Goal: Task Accomplishment & Management: Manage account settings

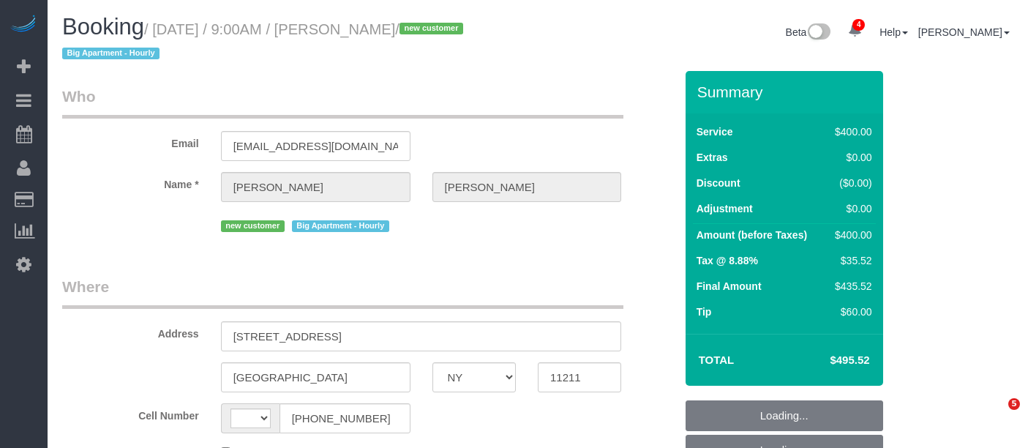
select select "NY"
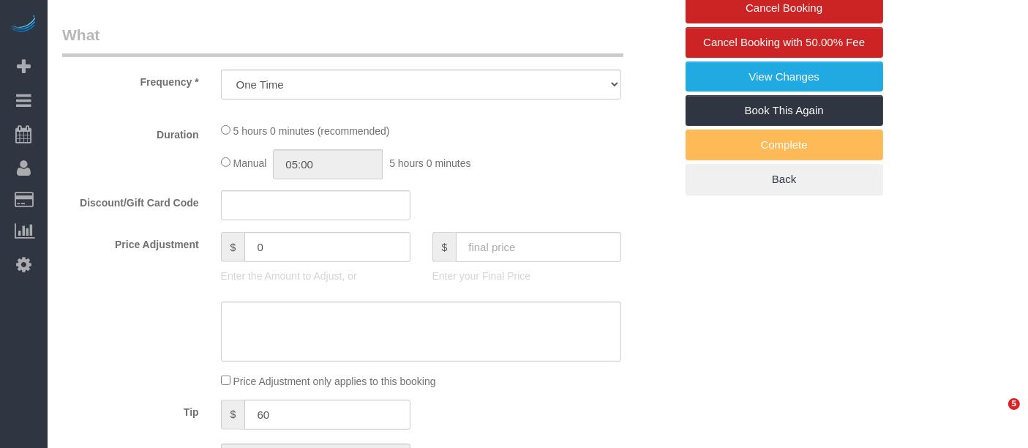
select select "string:[GEOGRAPHIC_DATA]"
select select "300"
select select "spot1"
select select "number:56"
select select "number:71"
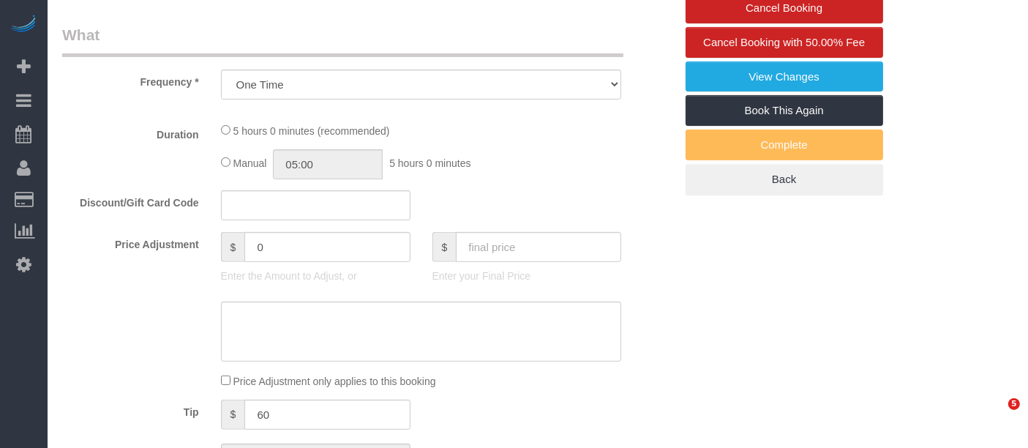
select select "number:15"
select select "number:5"
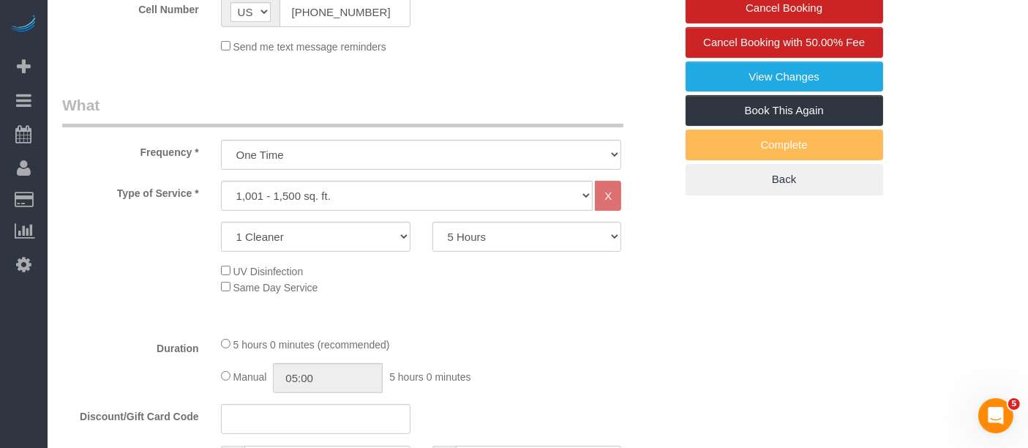
select select "object:1274"
select select "string:stripe-pm_1S0AFY4VGloSiKo7VpRWYcWE"
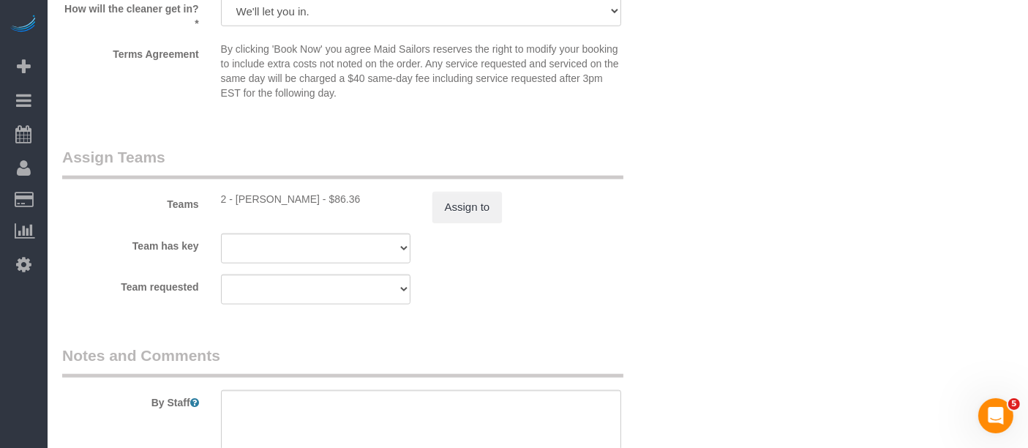
scroll to position [1840, 0]
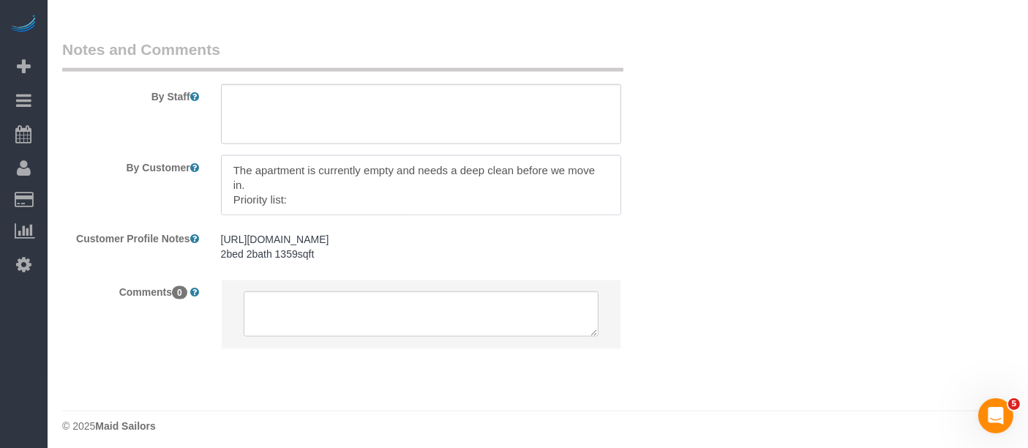
drag, startPoint x: 508, startPoint y: 165, endPoint x: 514, endPoint y: 182, distance: 17.8
click at [514, 182] on textarea at bounding box center [421, 185] width 401 height 60
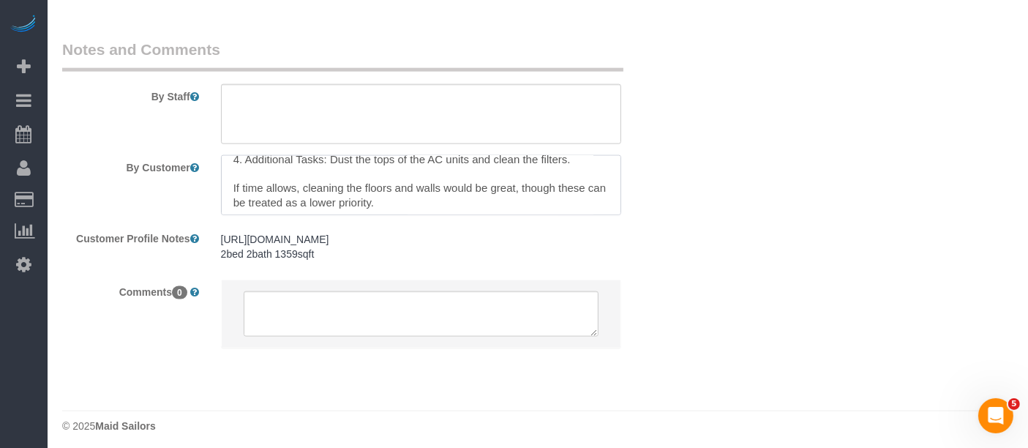
scroll to position [146, 0]
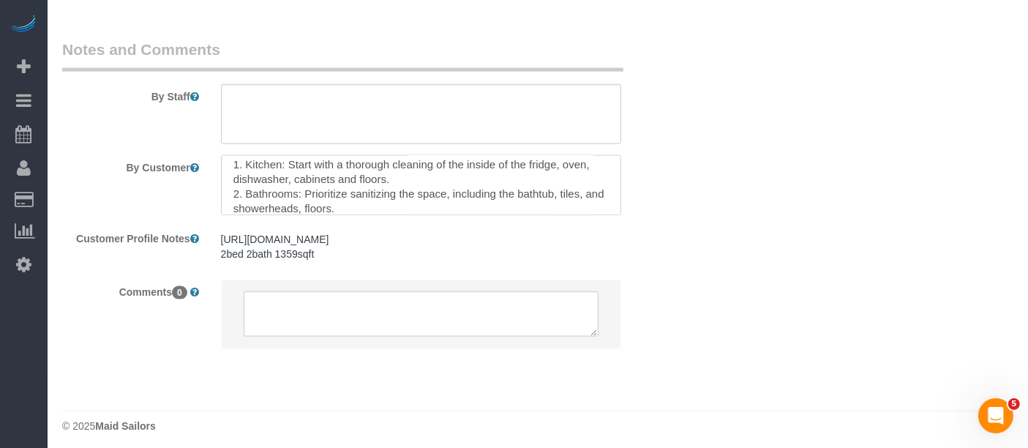
scroll to position [97, 0]
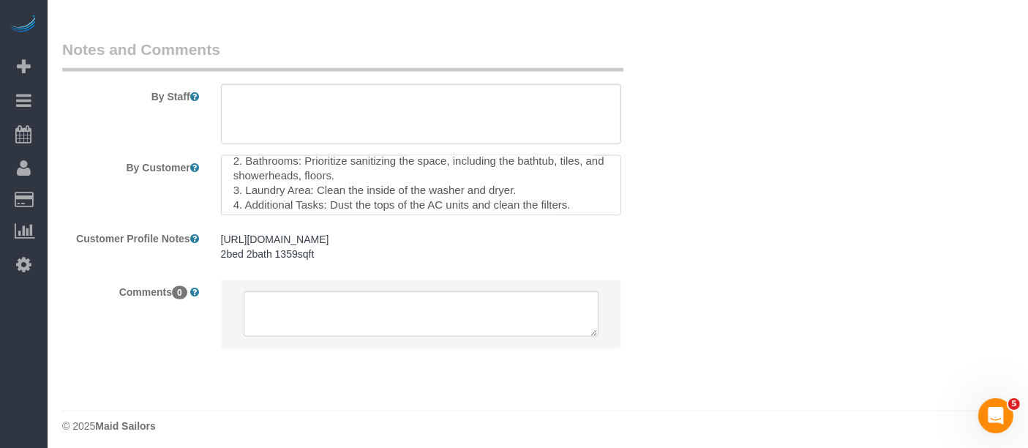
click at [442, 184] on textarea at bounding box center [421, 185] width 401 height 60
click at [493, 187] on textarea at bounding box center [421, 185] width 401 height 60
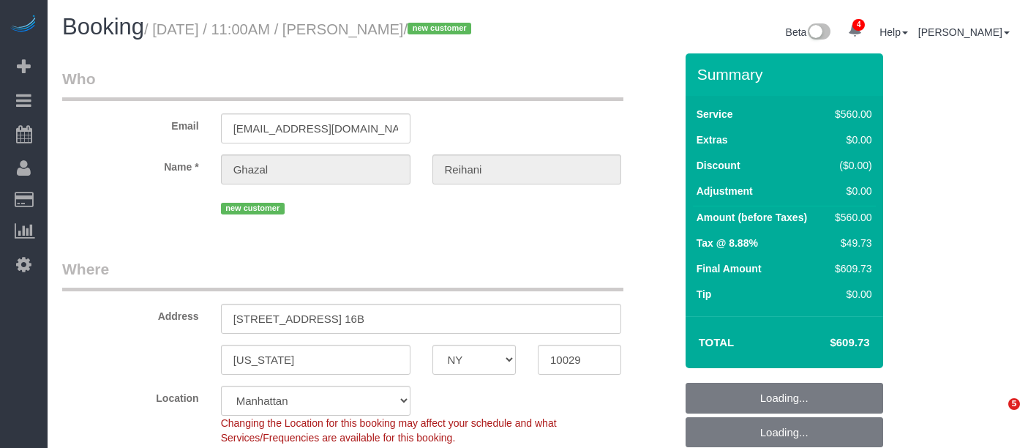
select select "NY"
select select "210"
select select "number:56"
select select "number:69"
select select "number:15"
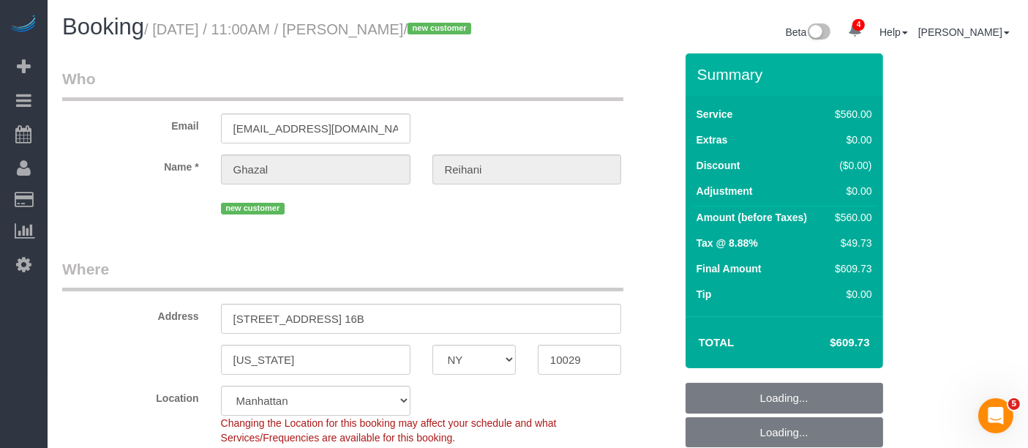
select select "number:5"
select select "object:1292"
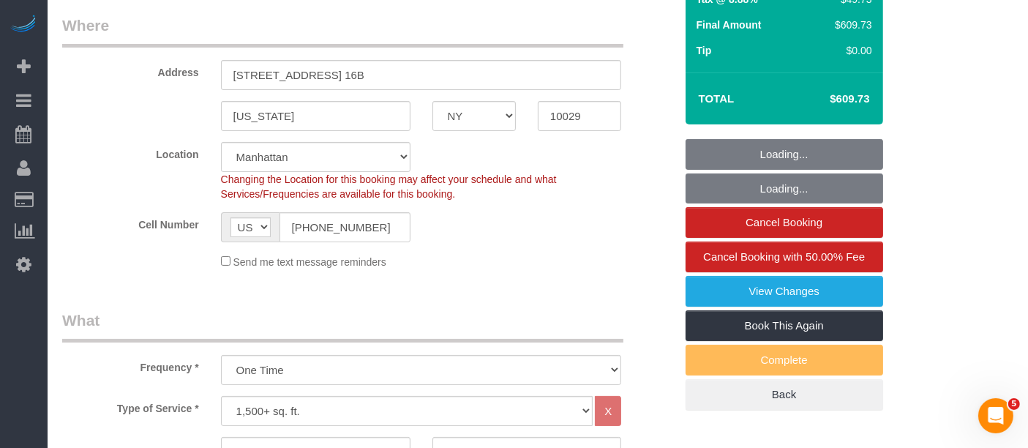
select select "string:stripe-pm_1S0swo4VGloSiKo7yB9zCPgG"
select select "spot1"
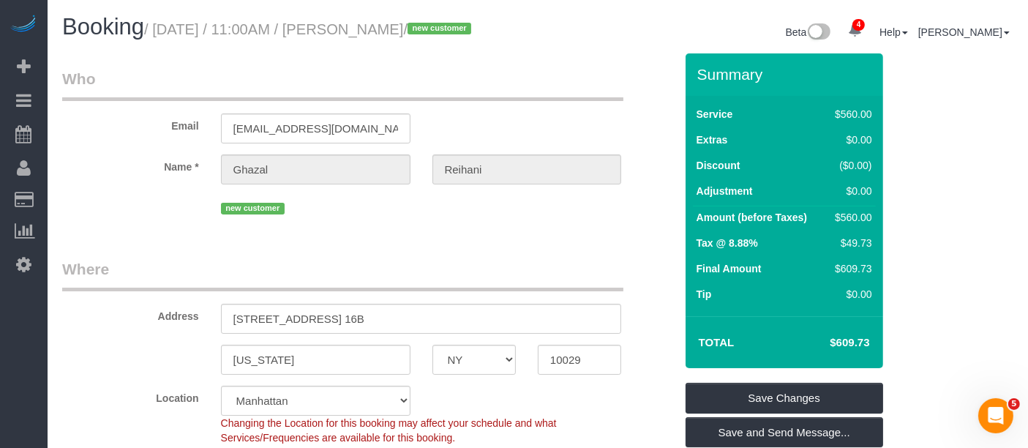
click at [517, 101] on legend "Who" at bounding box center [342, 84] width 561 height 33
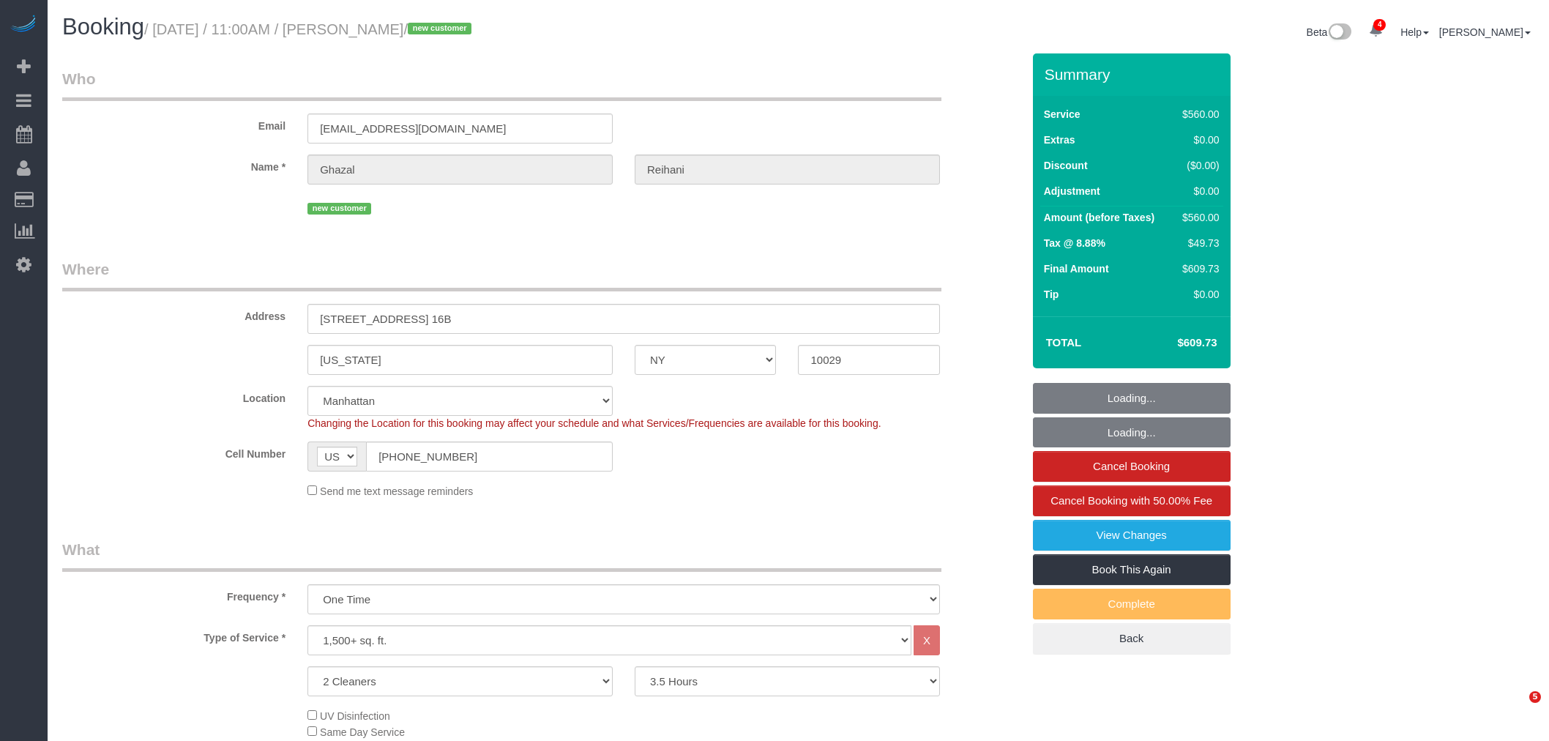
select select "NY"
select select "210"
select select "spot1"
select select "number:56"
select select "number:69"
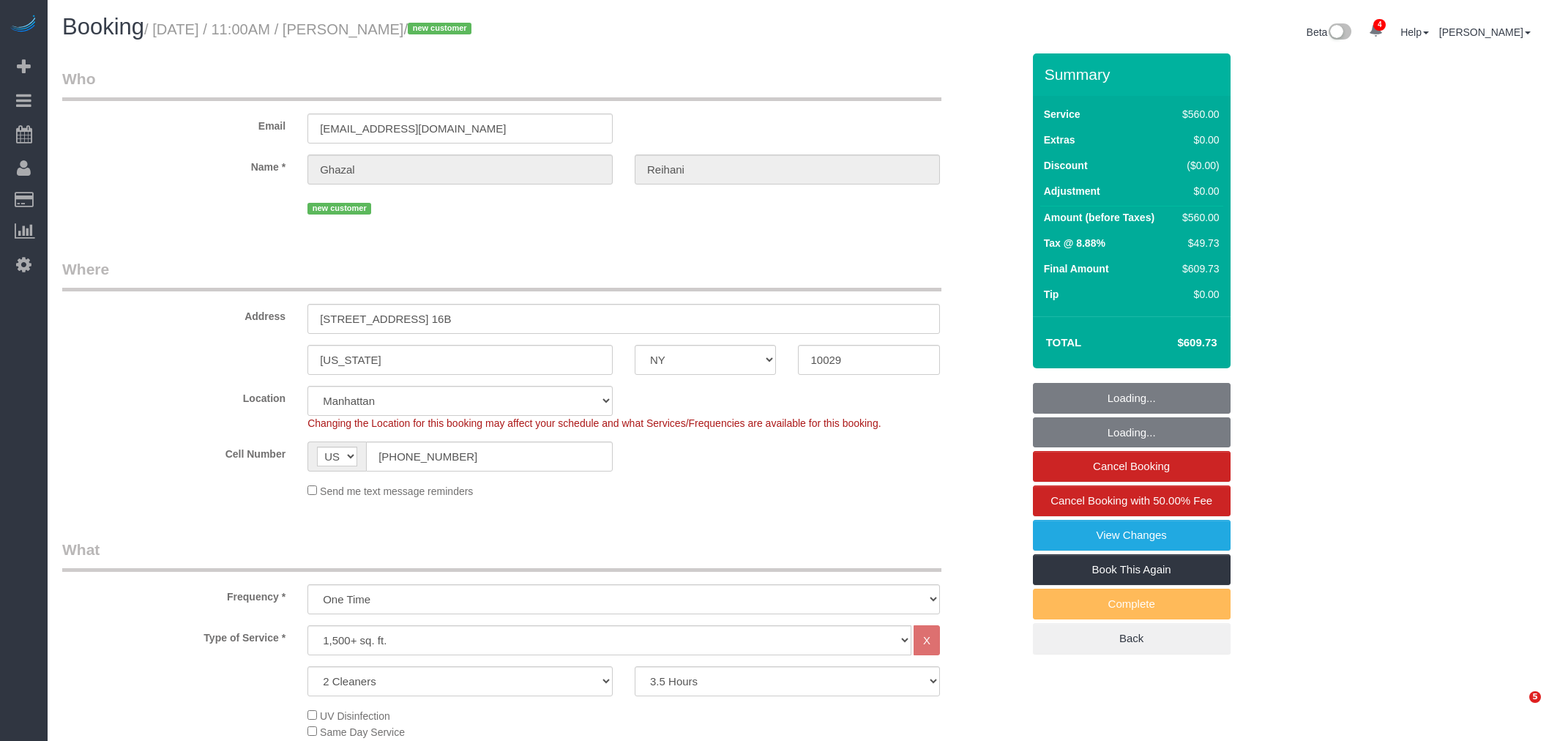
select select "number:15"
select select "number:5"
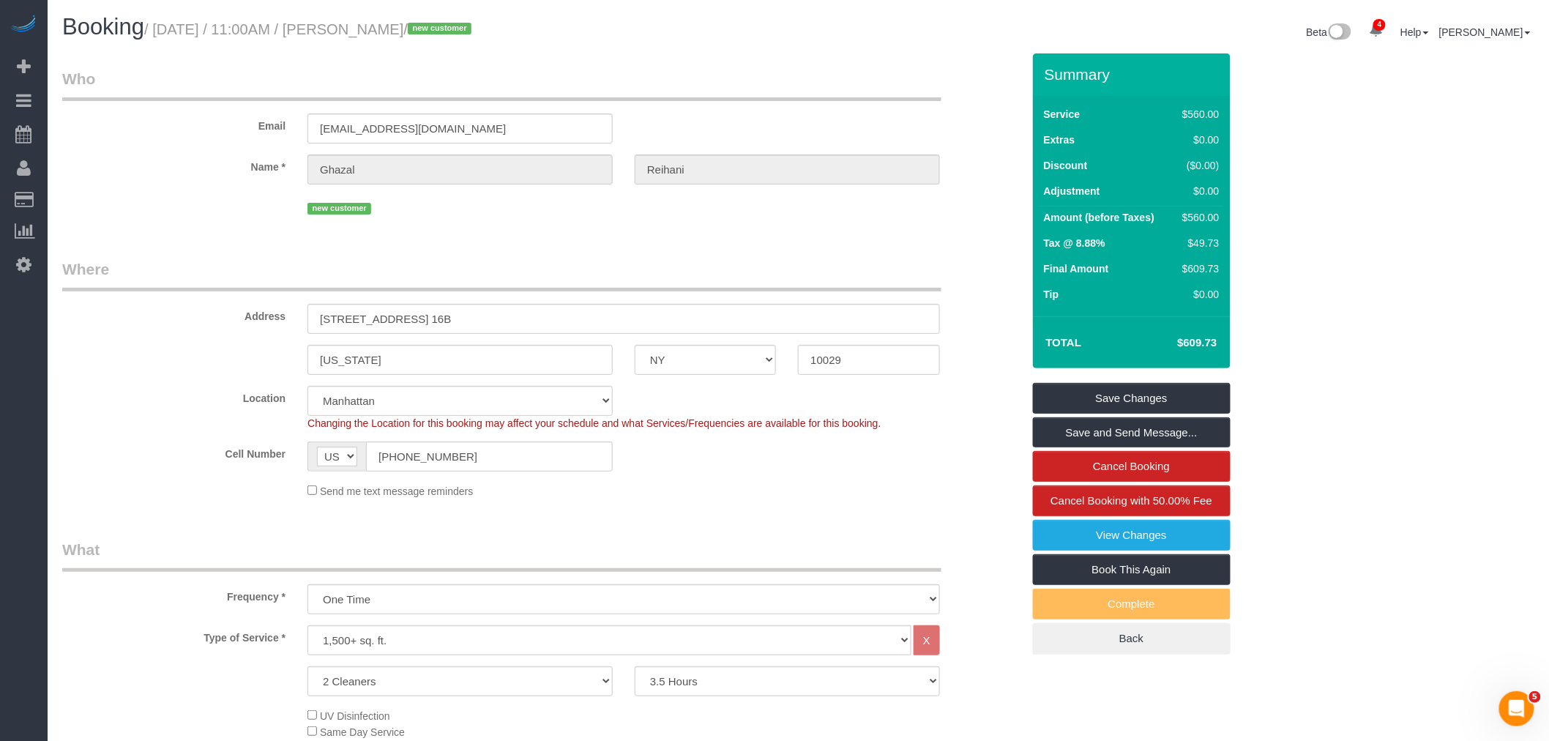
click at [840, 84] on legend "Who" at bounding box center [501, 84] width 879 height 33
drag, startPoint x: 864, startPoint y: 53, endPoint x: 1007, endPoint y: 0, distance: 152.4
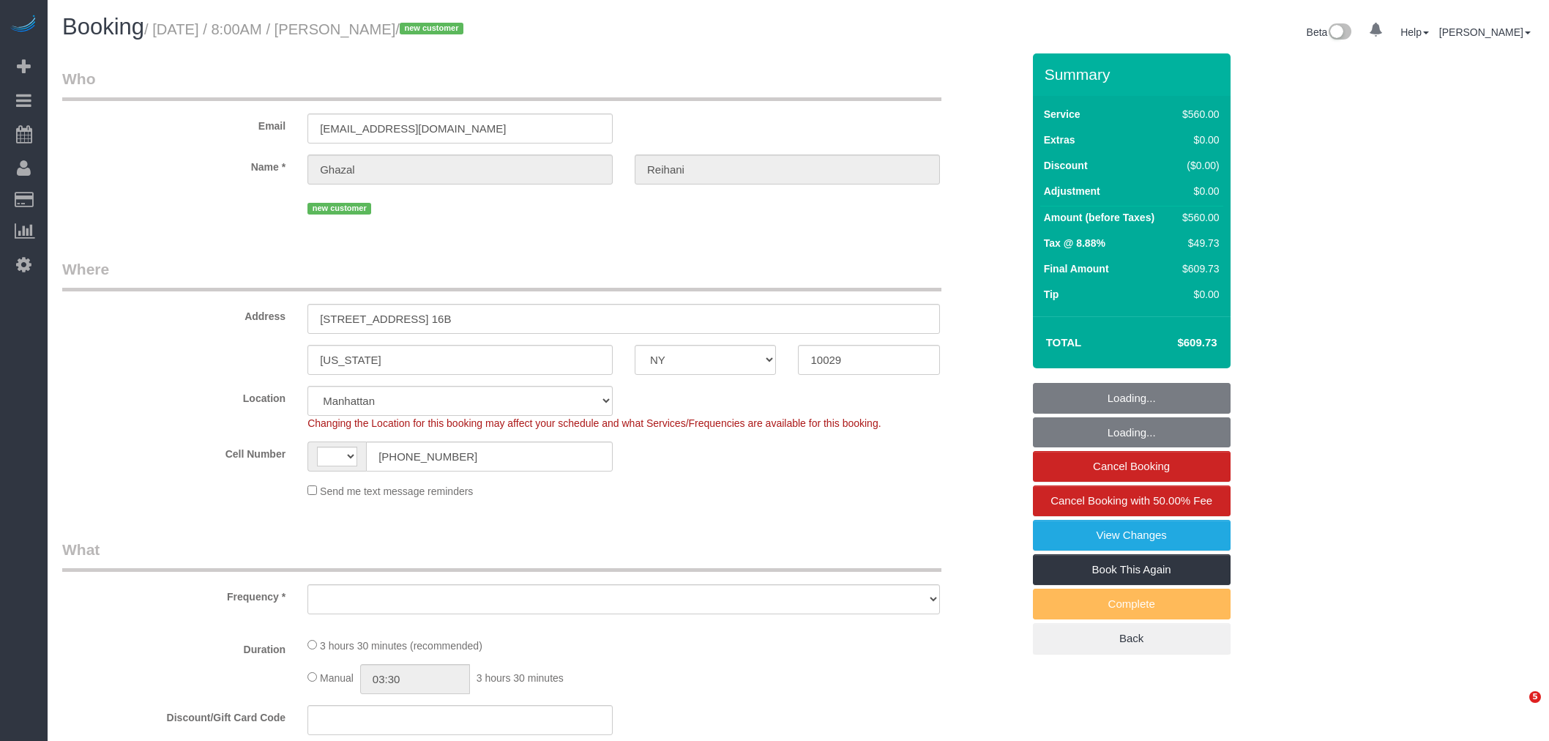
select select "NY"
select select "number:56"
select select "number:69"
select select "number:15"
select select "number:5"
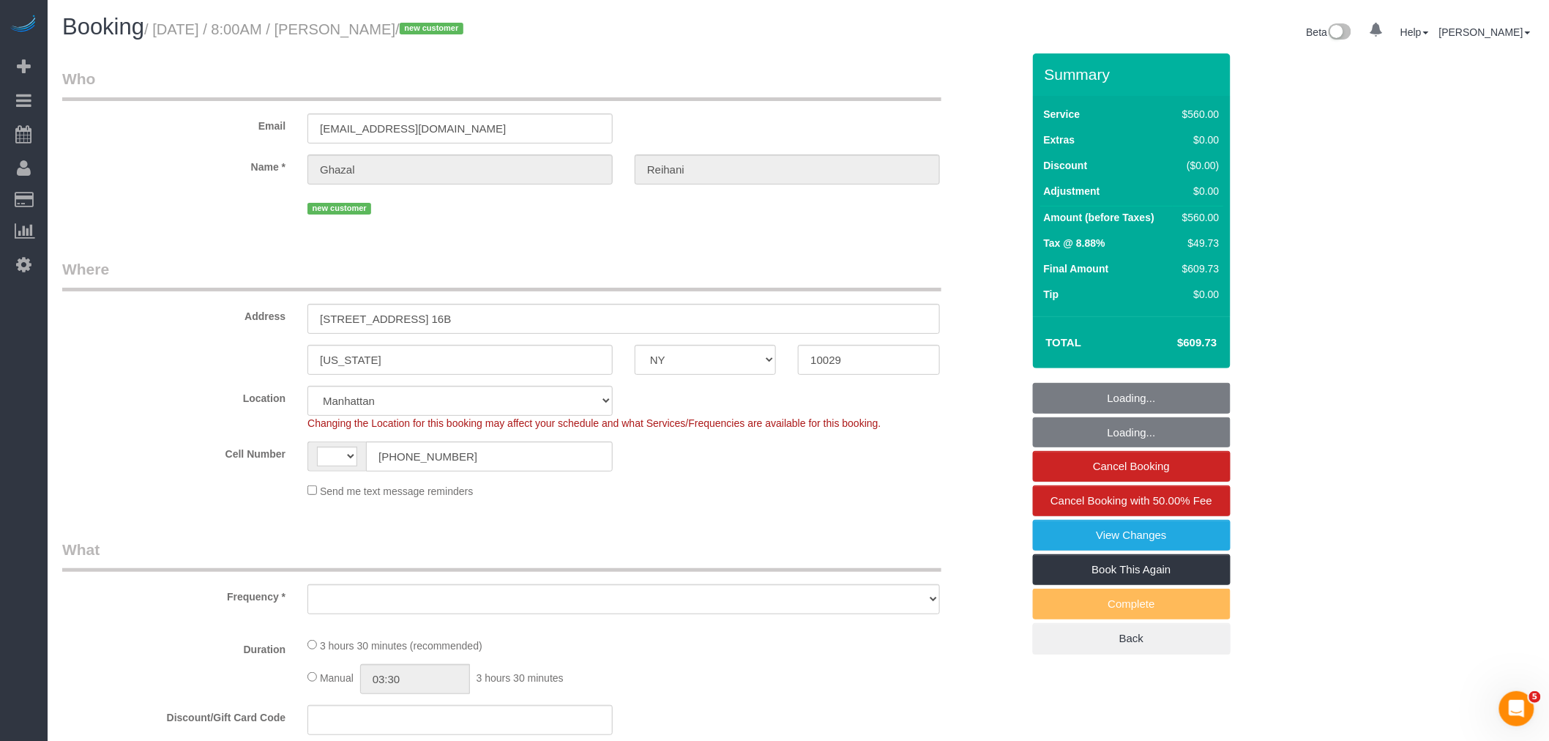
select select "string:stripe-pm_1S0swo4VGloSiKo7yB9zCPgG"
select select "string:[GEOGRAPHIC_DATA]"
select select "object:1306"
select select "210"
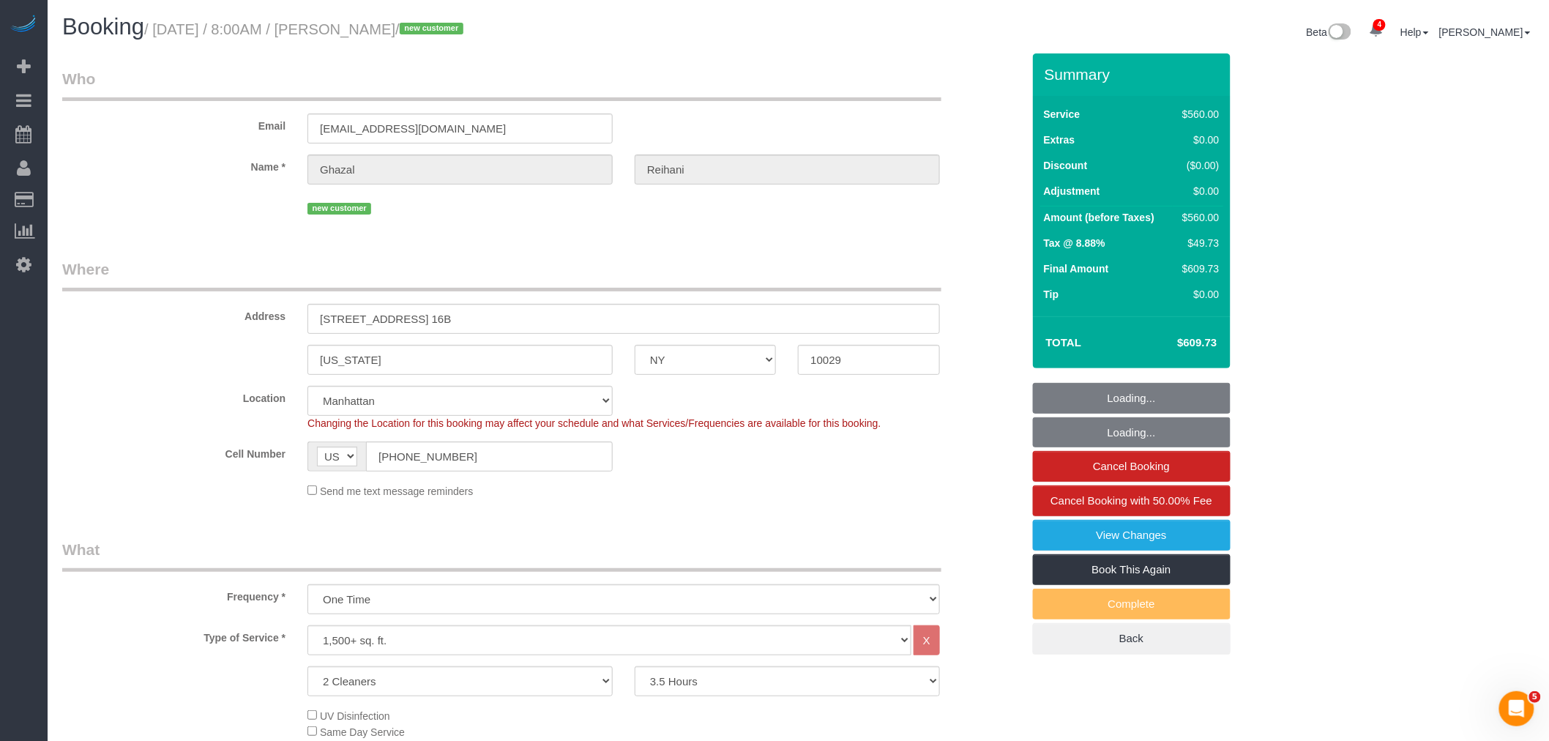
select select "spot1"
select select "NY"
select select "210"
select select "number:56"
select select "number:69"
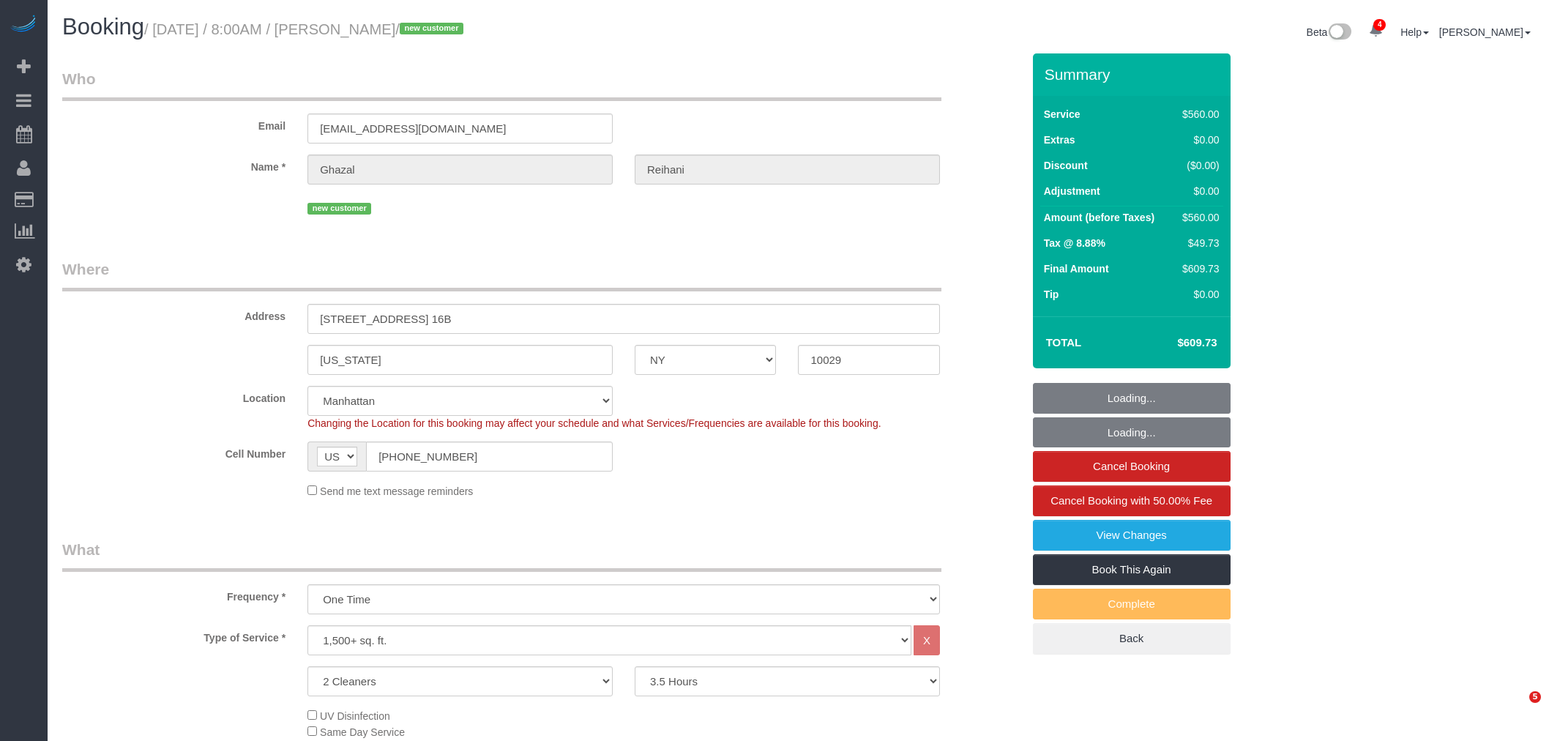
select select "number:15"
select select "number:5"
select select "spot1"
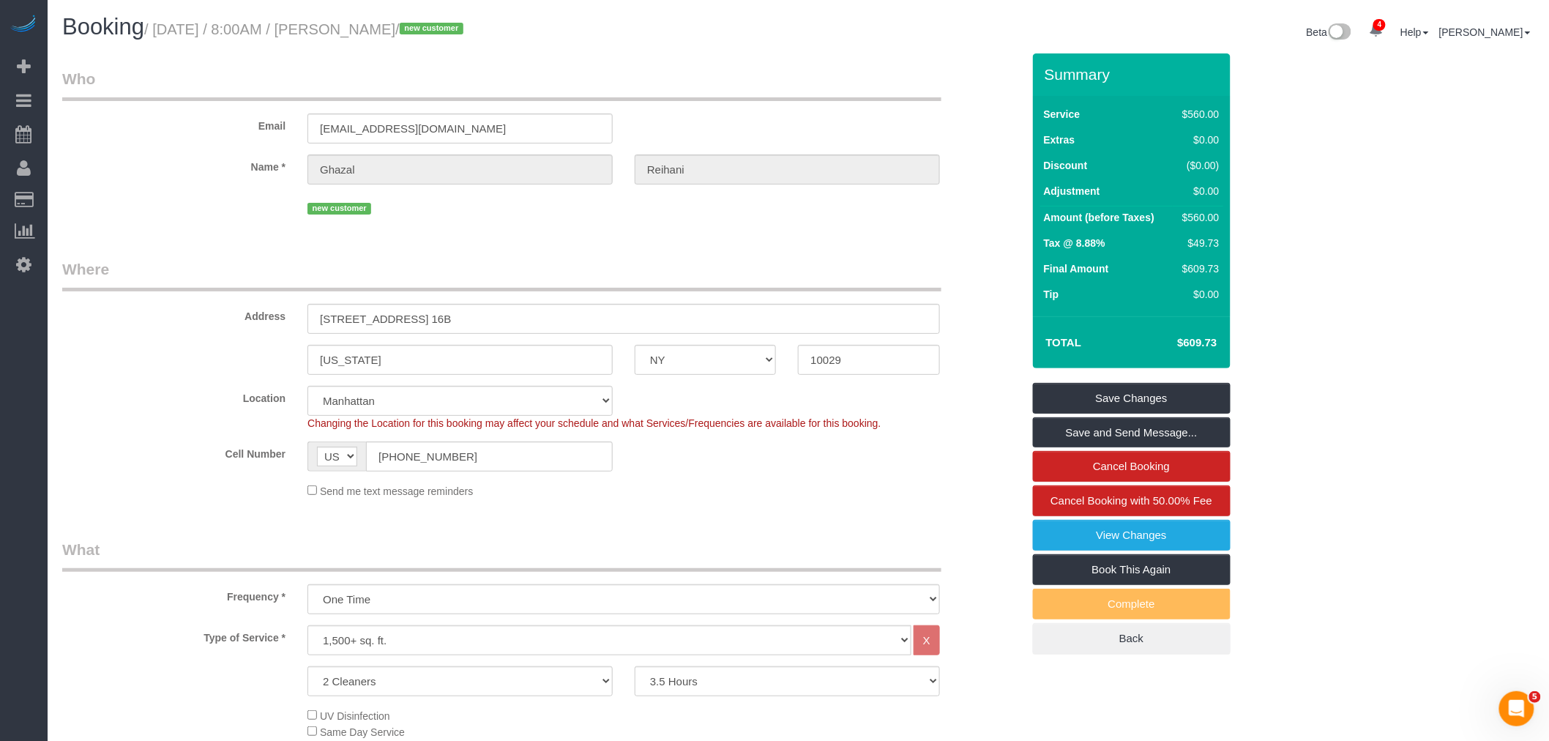
click at [728, 91] on legend "Who" at bounding box center [501, 84] width 879 height 33
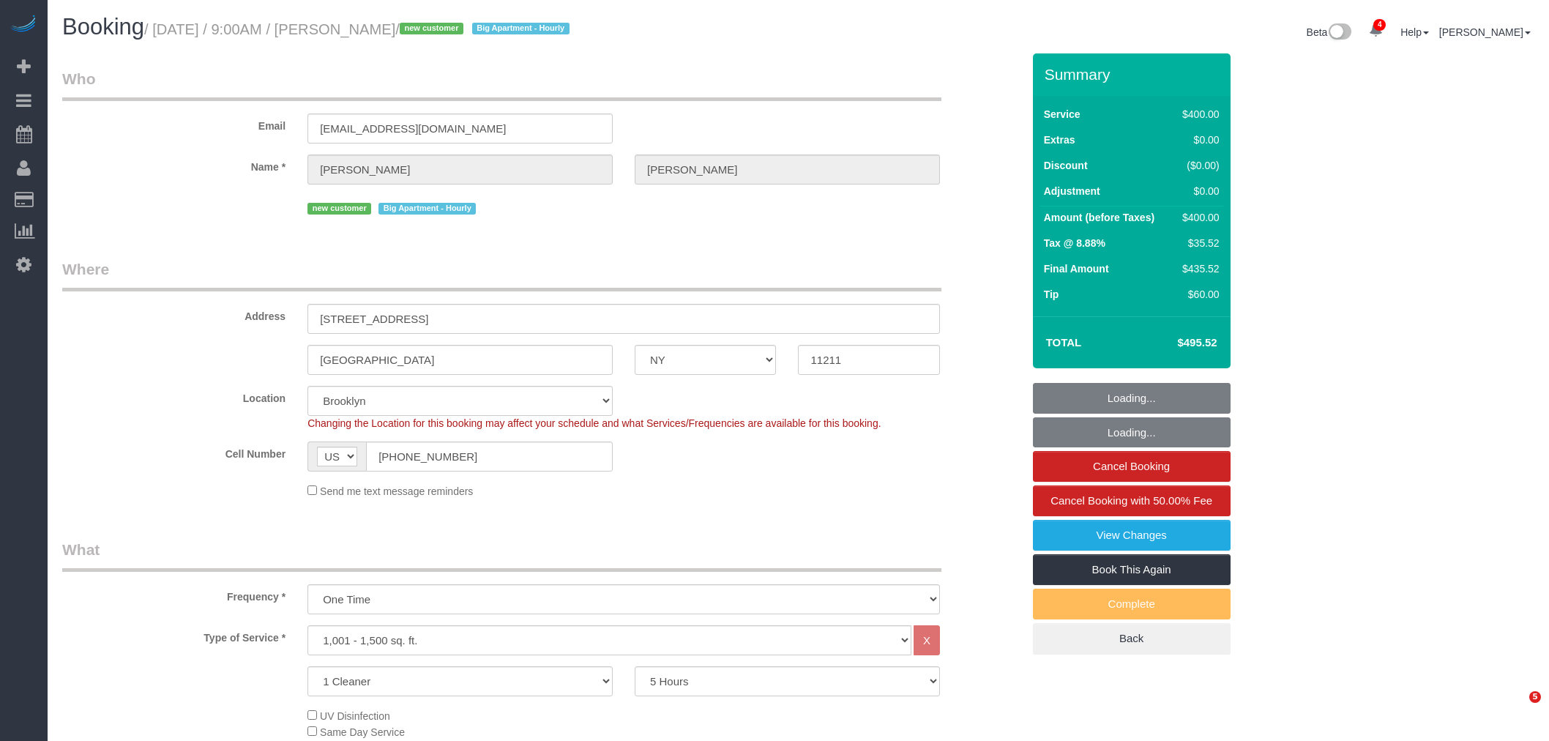
select select "NY"
select select "300"
select select "number:56"
select select "number:71"
select select "number:15"
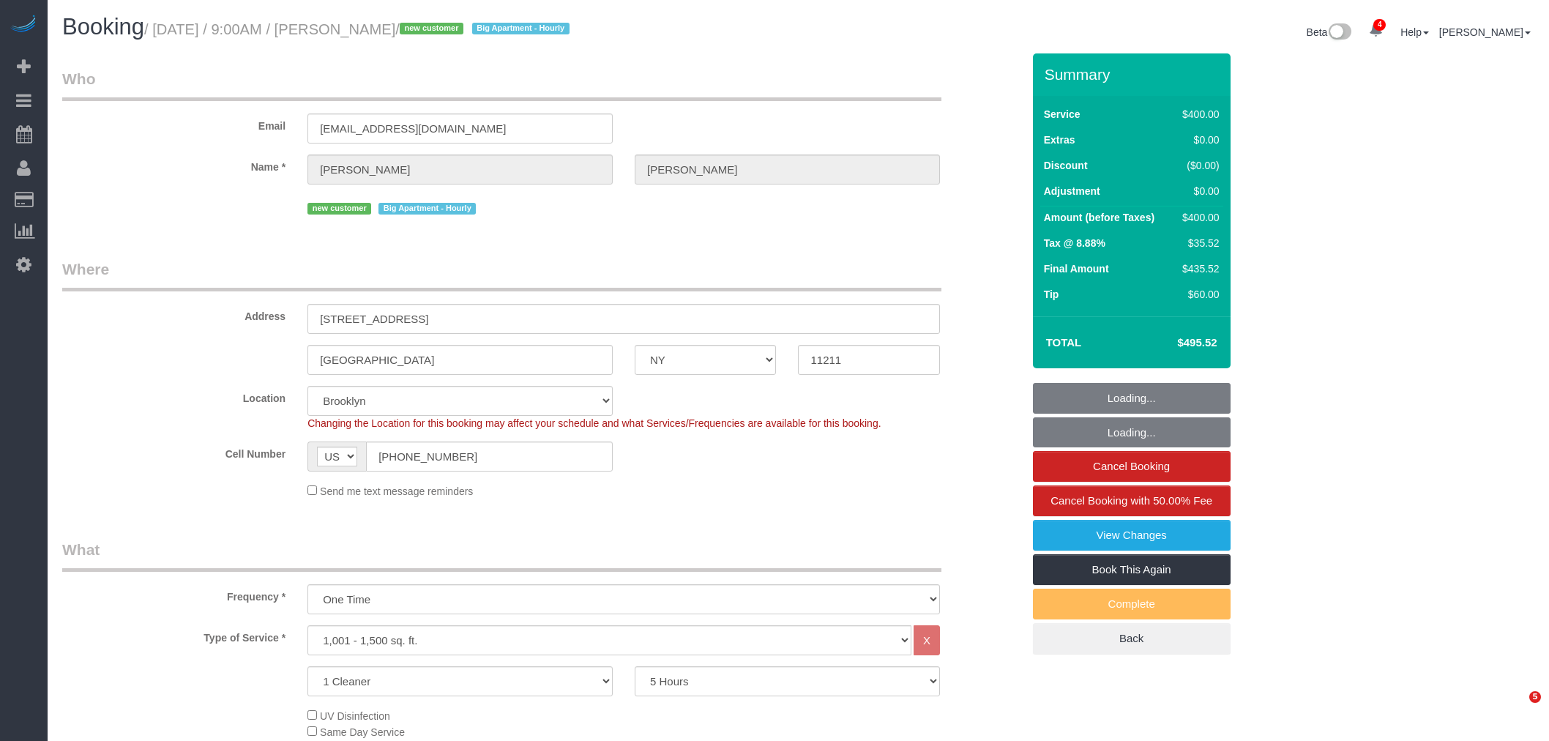
select select "number:5"
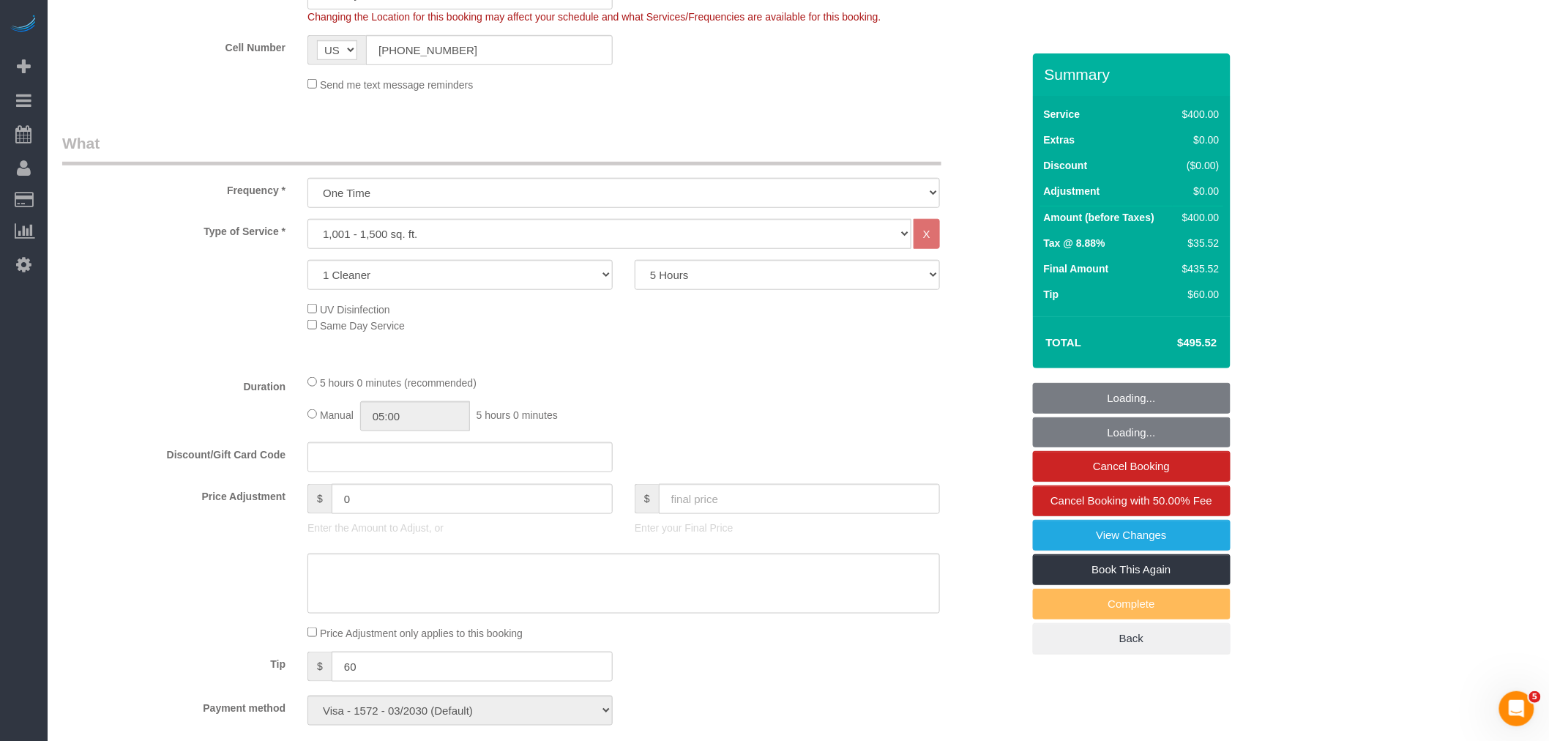
select select "spot1"
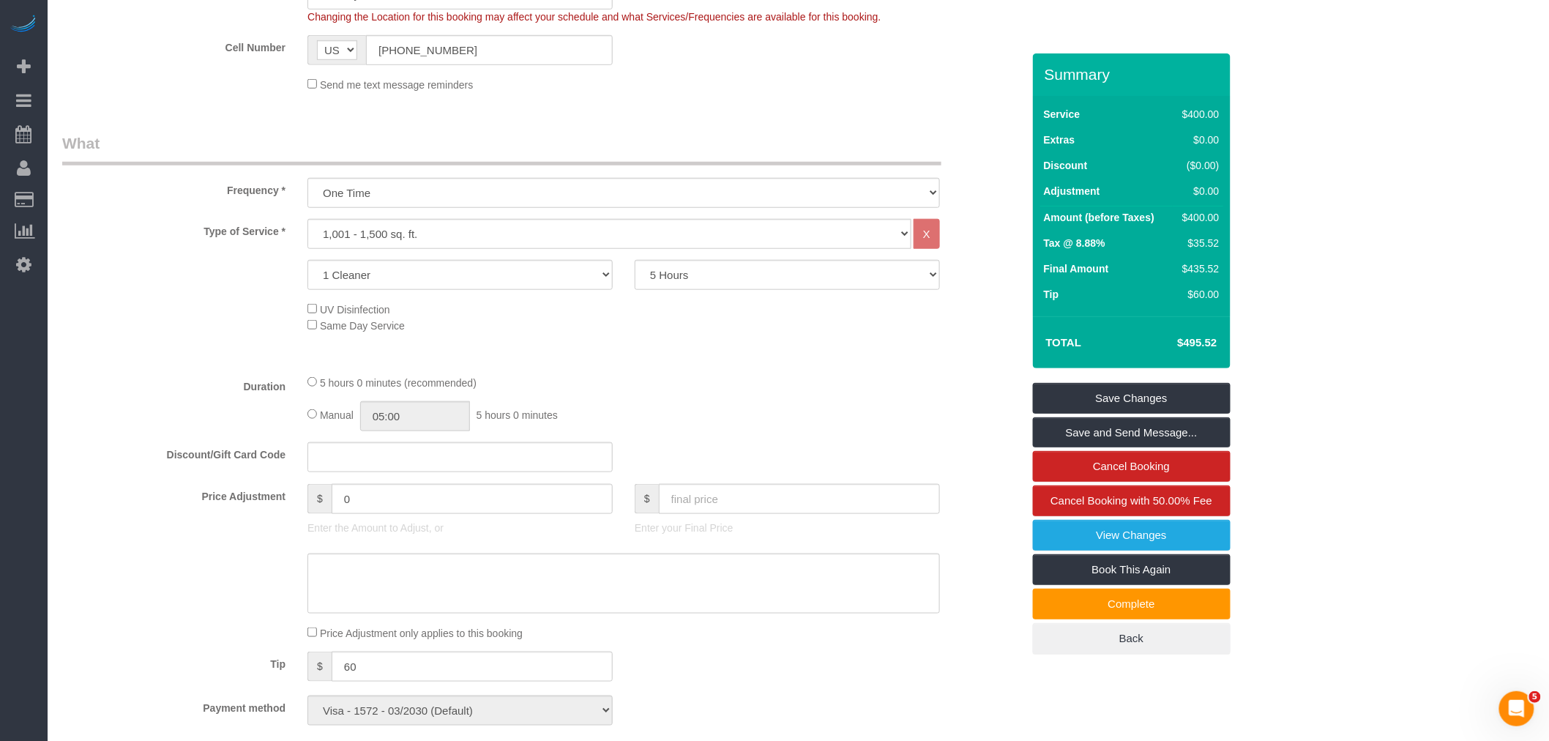
click at [722, 112] on div "Who Email [EMAIL_ADDRESS][DOMAIN_NAME] Name * [PERSON_NAME] new customer Big Ap…" at bounding box center [542, 718] width 982 height 2142
click at [844, 412] on div "Manual 05:00 5 hours 0 minutes" at bounding box center [623, 416] width 632 height 30
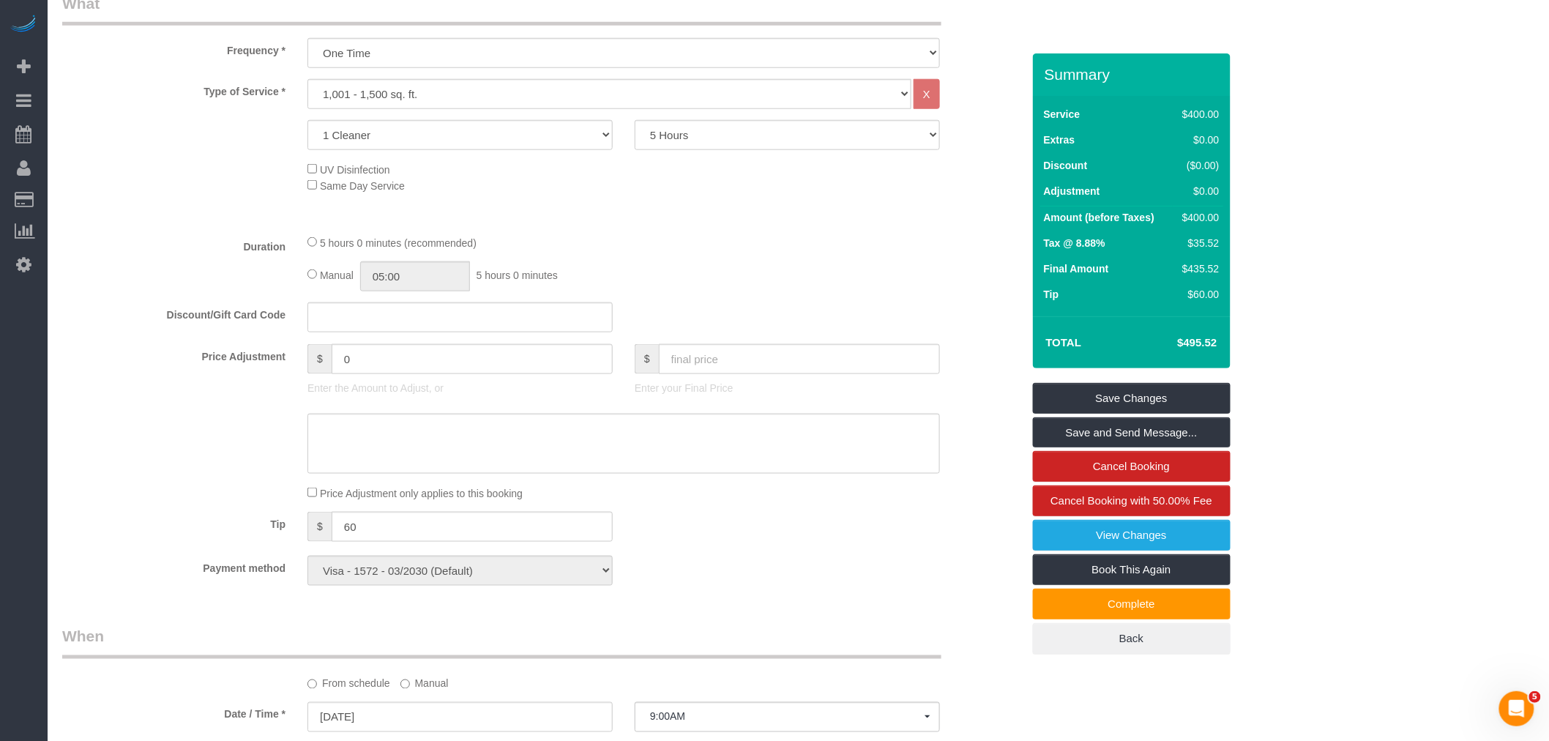
scroll to position [325, 0]
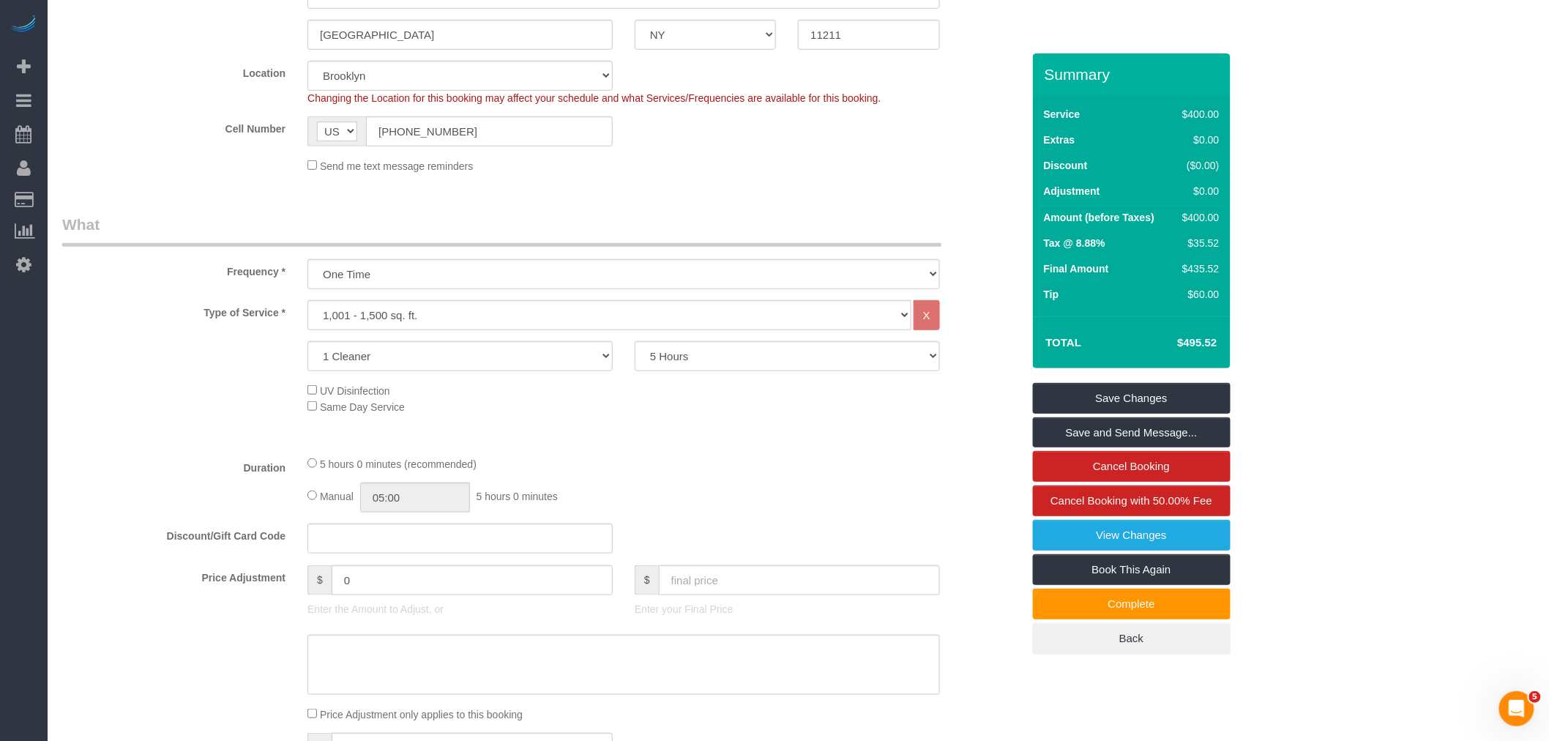
click at [798, 246] on legend "What" at bounding box center [501, 230] width 879 height 33
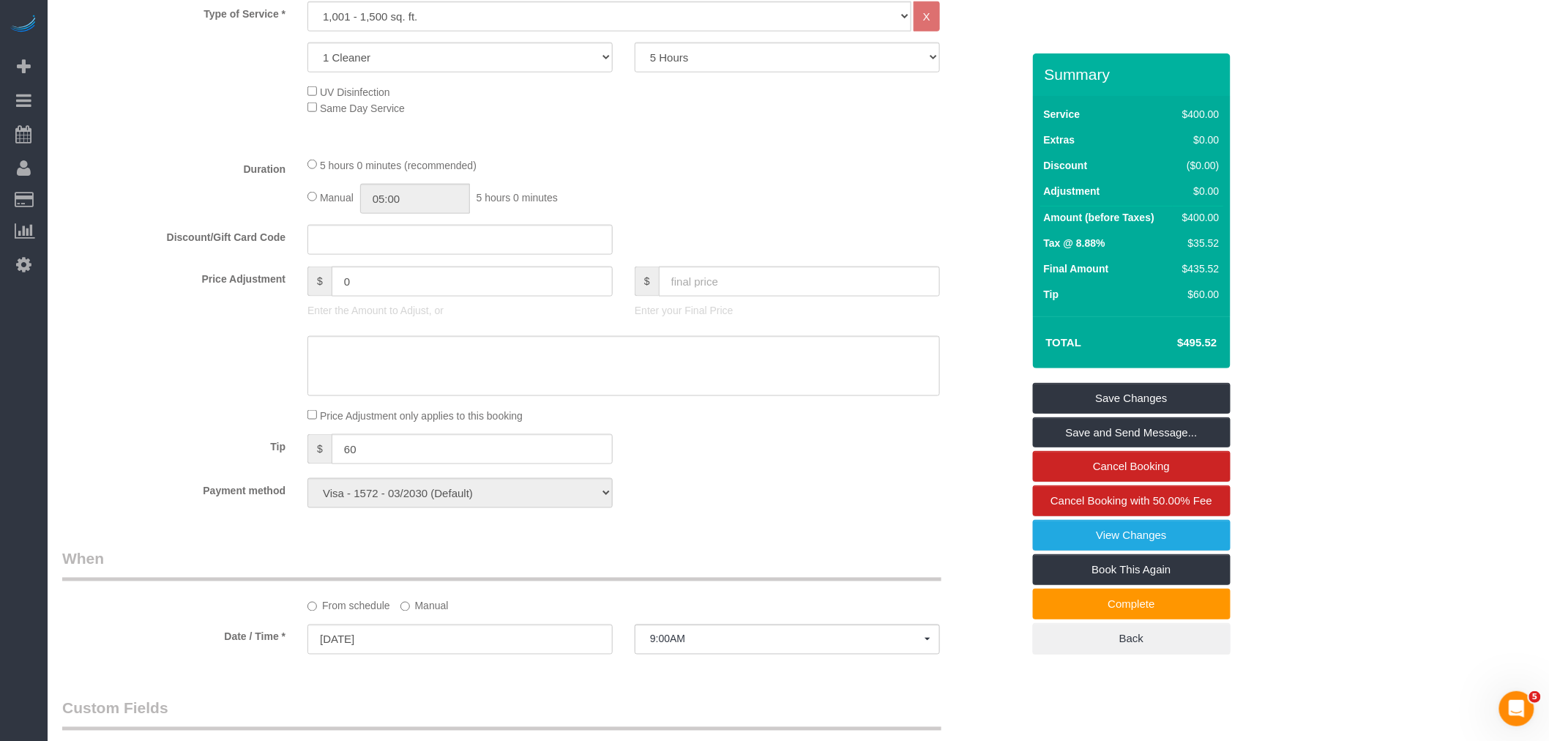
scroll to position [650, 0]
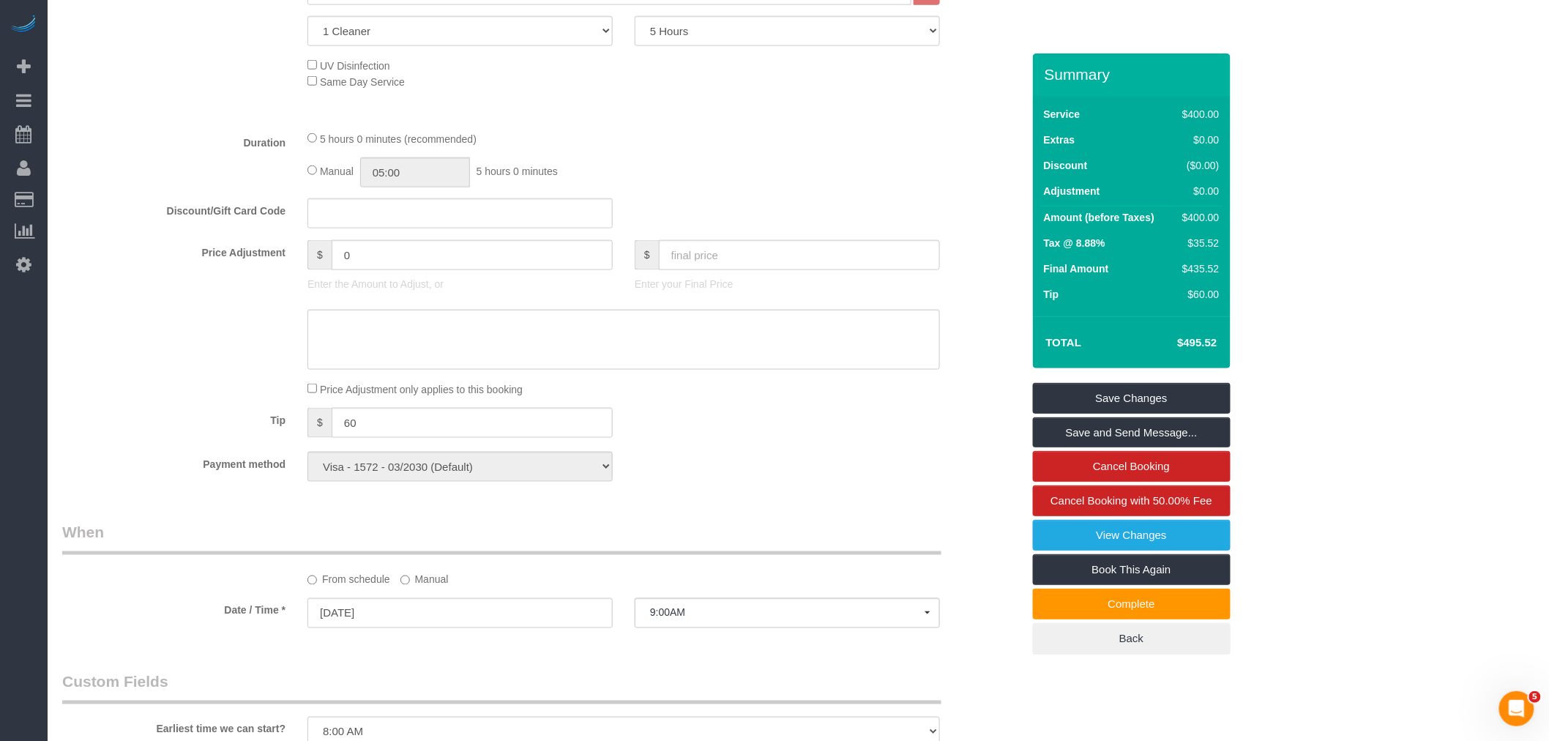
click at [698, 177] on div "Manual 05:00 5 hours 0 minutes" at bounding box center [623, 172] width 632 height 30
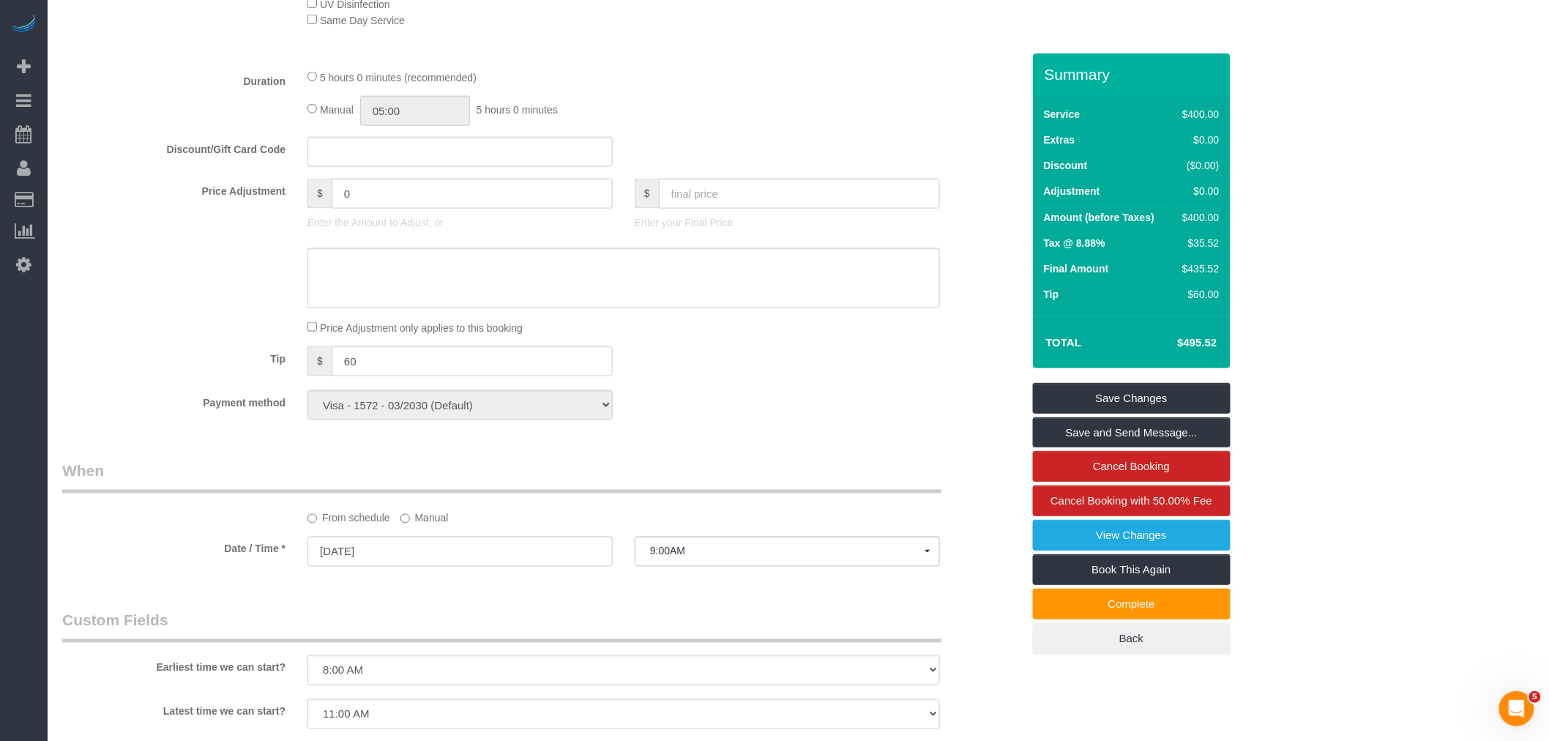
scroll to position [325, 0]
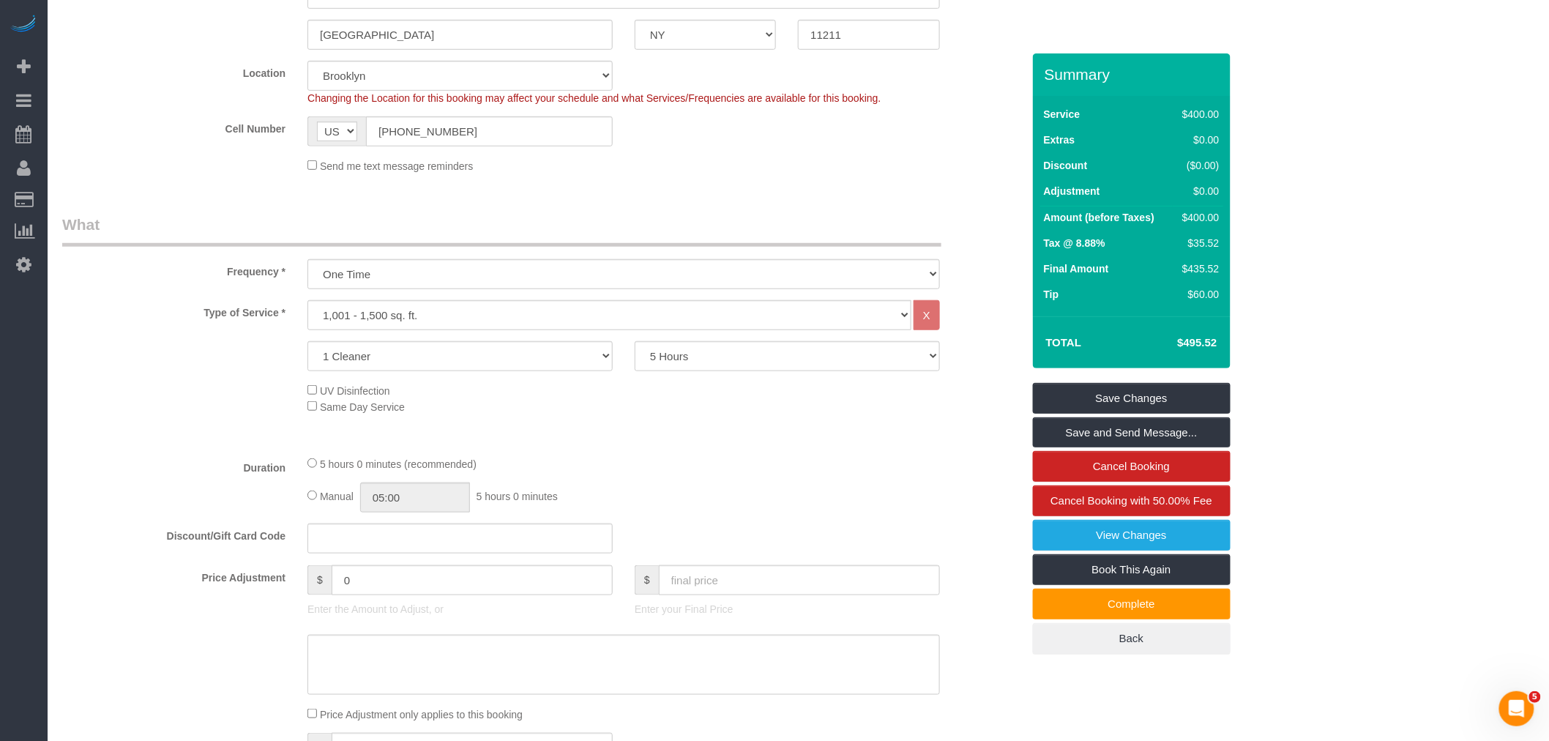
click at [829, 177] on fieldset "Where Address [STREET_ADDRESS] [GEOGRAPHIC_DATA] AK AL AR AZ CA CO CT DC DE [GE…" at bounding box center [542, 58] width 960 height 251
click at [763, 184] on fieldset "Where Address [STREET_ADDRESS] [GEOGRAPHIC_DATA] AK AL AR AZ CA CO CT DC DE [GE…" at bounding box center [542, 58] width 960 height 251
